Goal: Task Accomplishment & Management: Manage account settings

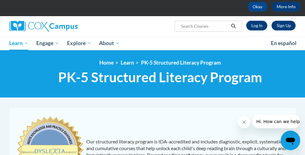
scroll to position [31, 0]
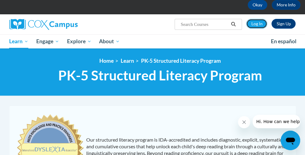
click at [261, 29] on link "Log In" at bounding box center [256, 24] width 21 height 10
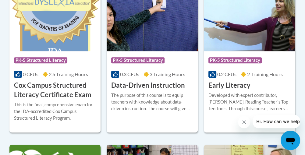
scroll to position [253, 0]
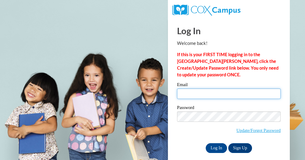
click at [222, 93] on input "Email" at bounding box center [229, 93] width 104 height 10
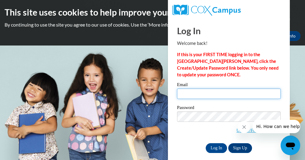
type input "kimberly.simmons@mresa.org"
click at [241, 95] on input "kimberly.simmons@mresa.org" at bounding box center [229, 93] width 104 height 10
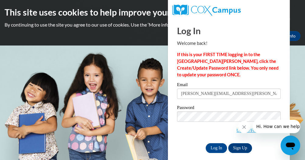
click at [146, 115] on body "This site uses cookies to help improve your learning experience. By continuing …" at bounding box center [152, 80] width 305 height 160
click at [211, 147] on input "Log In" at bounding box center [216, 148] width 21 height 10
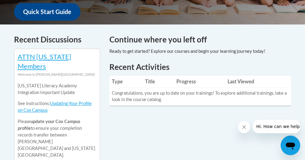
scroll to position [101, 0]
